Goal: Task Accomplishment & Management: Manage account settings

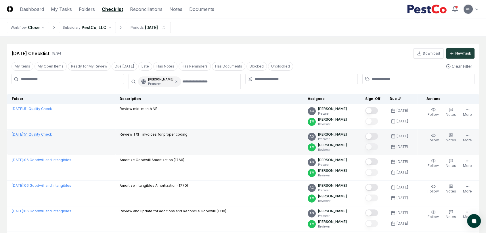
click at [45, 135] on link "[DATE] : 51 Quality Check" at bounding box center [32, 134] width 40 height 4
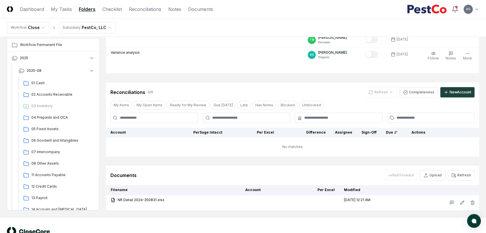
scroll to position [463, 0]
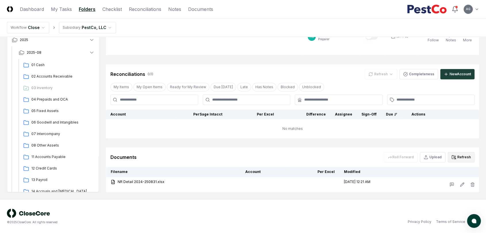
click at [460, 157] on button "Refresh" at bounding box center [461, 157] width 27 height 10
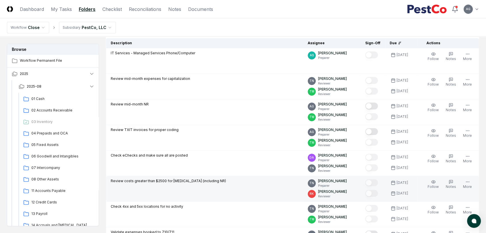
scroll to position [47, 0]
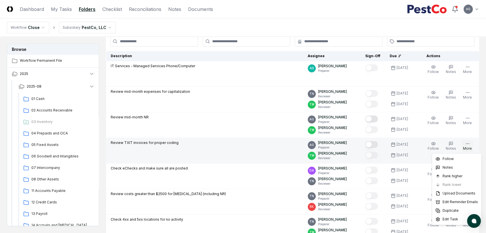
click at [470, 147] on button "More" at bounding box center [467, 146] width 11 height 12
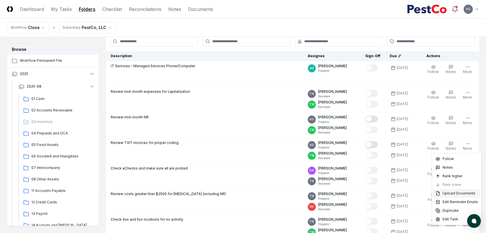
click at [454, 195] on span "Upload Documents" at bounding box center [459, 193] width 33 height 5
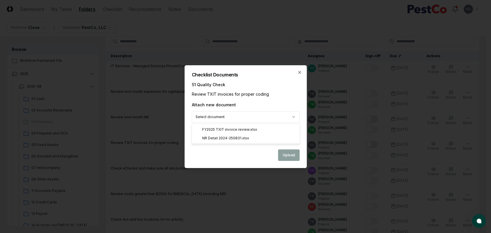
select select "**********"
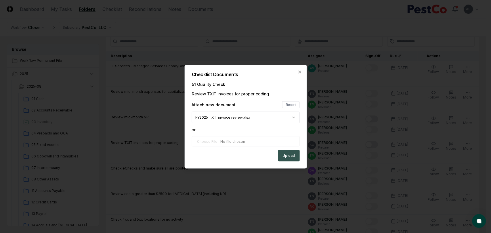
click at [288, 154] on button "Upload" at bounding box center [289, 156] width 22 height 12
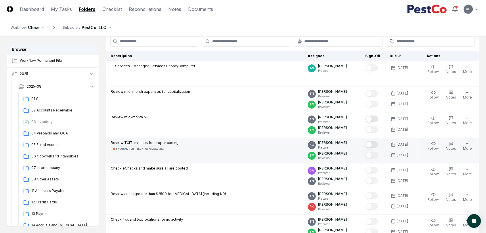
click at [377, 145] on button "Mark complete" at bounding box center [372, 144] width 13 height 7
click at [244, 10] on header "CloseCore Dashboard My Tasks Folders Checklist Reconciliations Notes Documents …" at bounding box center [243, 9] width 486 height 18
click at [267, 22] on nav "Workflow Close Subsidiary PestCo, LLC" at bounding box center [243, 27] width 486 height 18
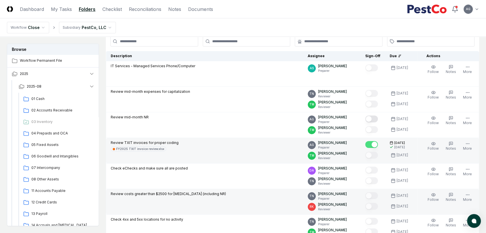
scroll to position [79, 0]
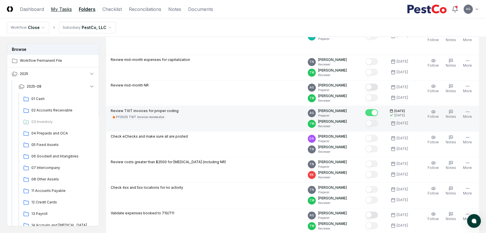
click at [67, 11] on link "My Tasks" at bounding box center [61, 9] width 21 height 7
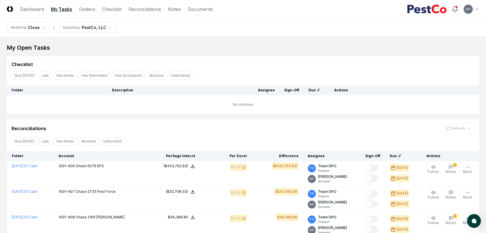
click at [247, 33] on nav "Workflow Close Subsidiary PestCo, LLC" at bounding box center [243, 27] width 486 height 18
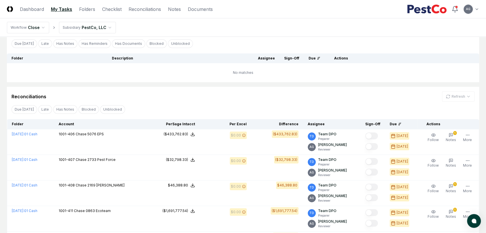
click at [233, 100] on div "Reconciliations Refresh" at bounding box center [243, 97] width 463 height 10
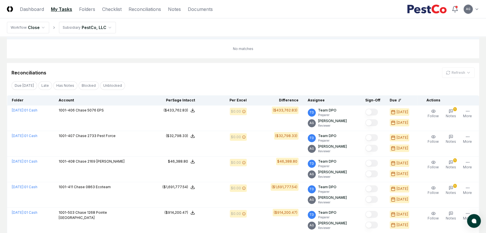
scroll to position [0, 0]
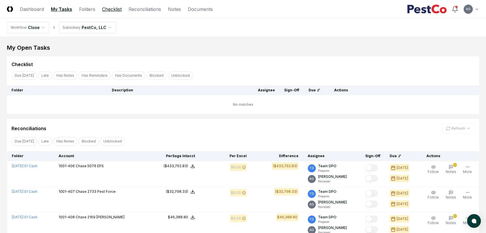
click at [115, 12] on link "Checklist" at bounding box center [112, 9] width 20 height 7
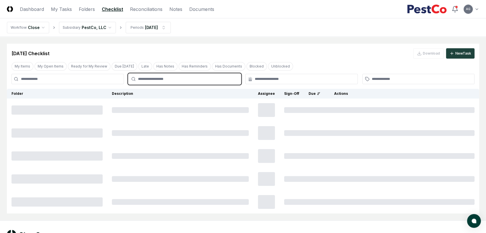
click at [193, 81] on input "text" at bounding box center [187, 79] width 99 height 5
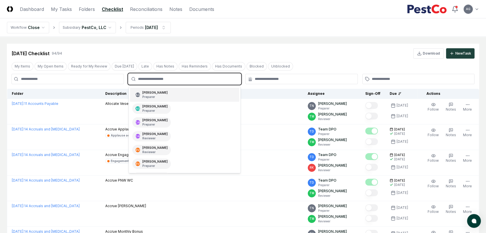
click at [171, 95] on div "AG Angelique Cotez Garcia Preparer" at bounding box center [151, 95] width 39 height 10
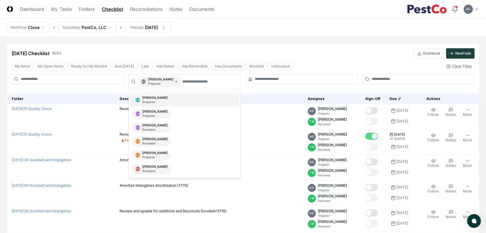
click at [282, 82] on div at bounding box center [302, 79] width 113 height 10
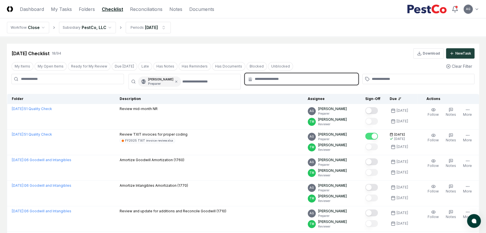
click at [282, 78] on input "text" at bounding box center [304, 79] width 99 height 5
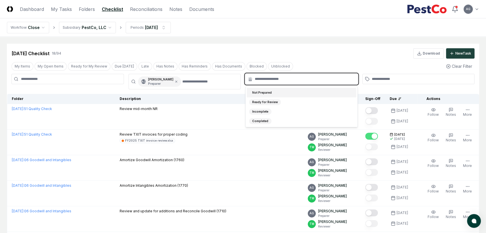
click at [289, 94] on div "Not Prepared" at bounding box center [302, 92] width 110 height 9
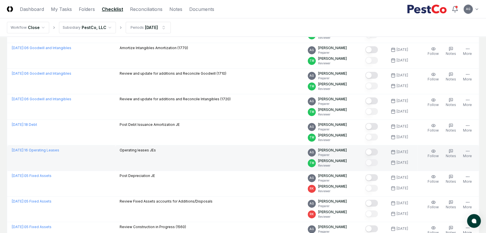
scroll to position [128, 0]
